Goal: Check status: Check status

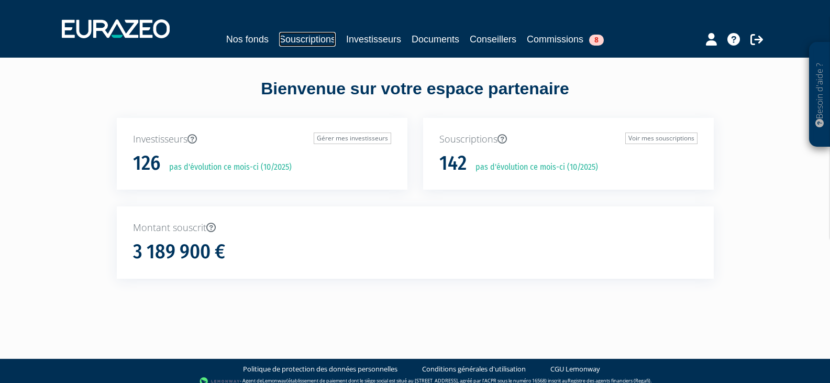
click at [314, 39] on link "Souscriptions" at bounding box center [307, 39] width 57 height 15
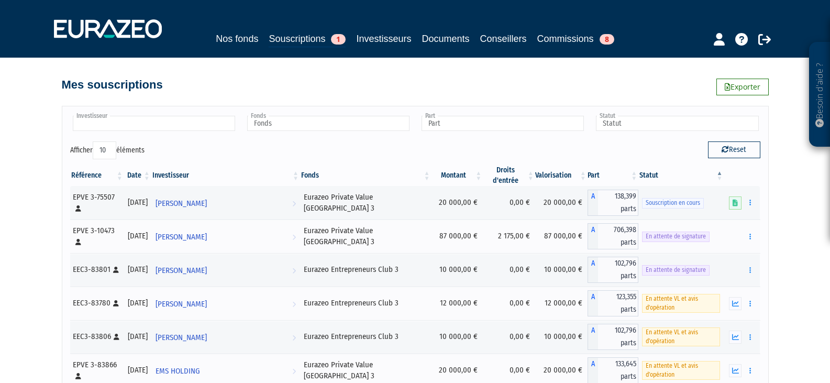
click at [169, 132] on li at bounding box center [154, 124] width 162 height 16
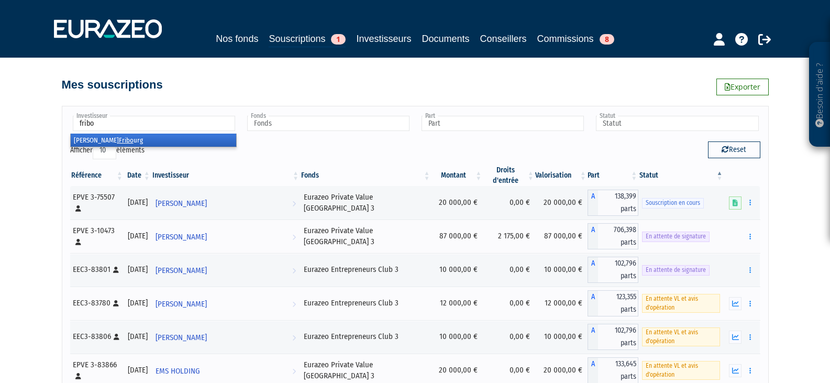
type input "fribo"
click at [144, 141] on li "[PERSON_NAME] urg" at bounding box center [153, 140] width 165 height 13
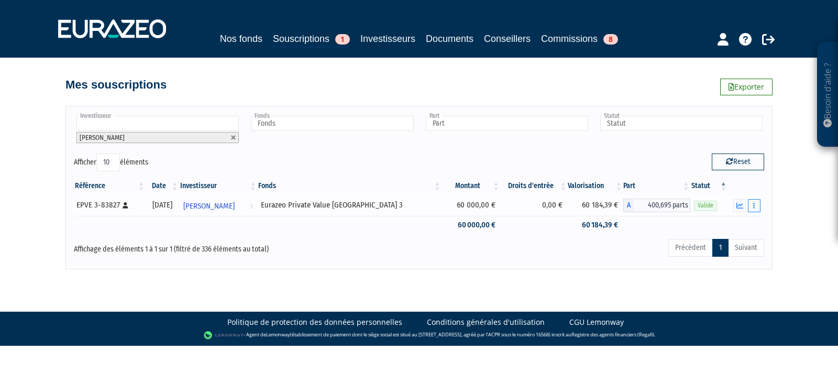
click at [756, 209] on button "button" at bounding box center [754, 205] width 13 height 13
click at [155, 123] on input "text" at bounding box center [157, 123] width 162 height 15
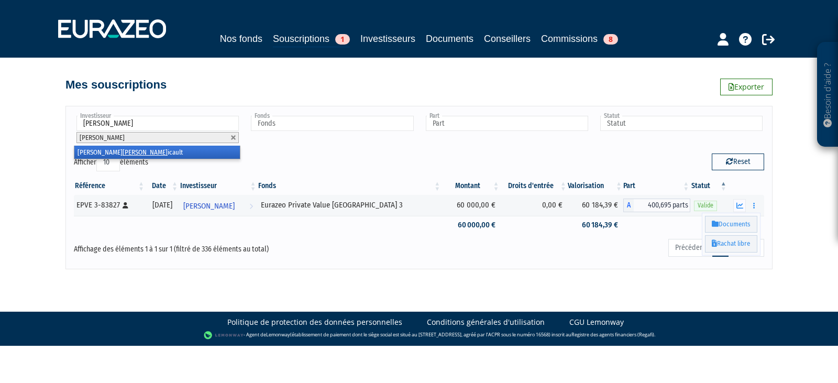
type input "[PERSON_NAME]"
click at [145, 157] on li "[PERSON_NAME] icault" at bounding box center [156, 152] width 165 height 13
